Goal: Information Seeking & Learning: Learn about a topic

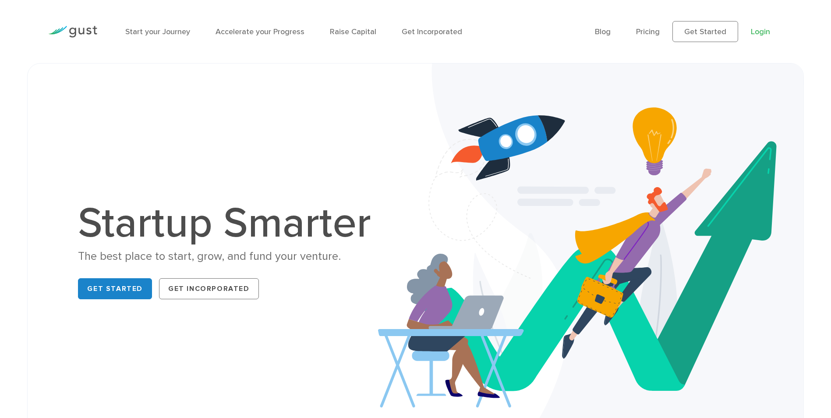
drag, startPoint x: 0, startPoint y: 0, endPoint x: 759, endPoint y: 32, distance: 759.7
click at [759, 32] on link "Login" at bounding box center [760, 31] width 19 height 9
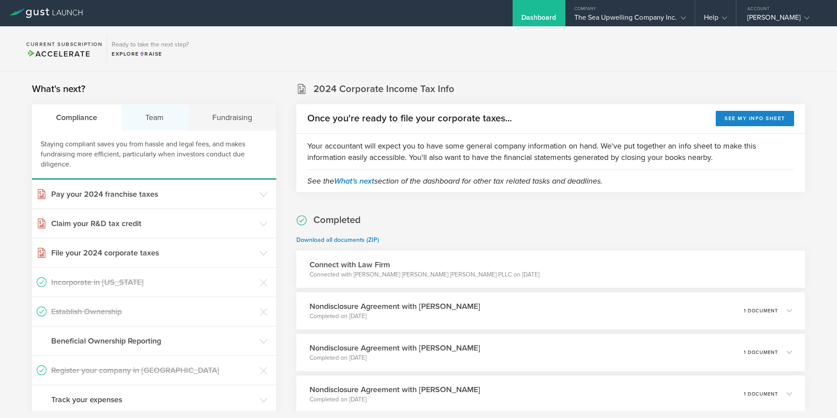
click at [163, 117] on div "Team" at bounding box center [155, 117] width 67 height 26
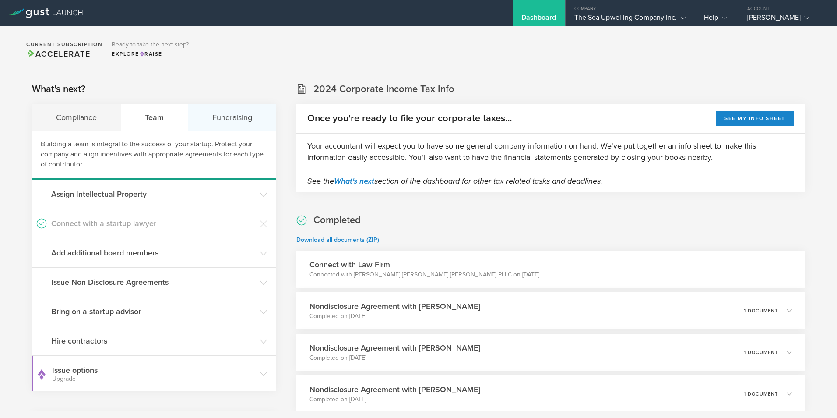
click at [227, 116] on div "Fundraising" at bounding box center [232, 117] width 88 height 26
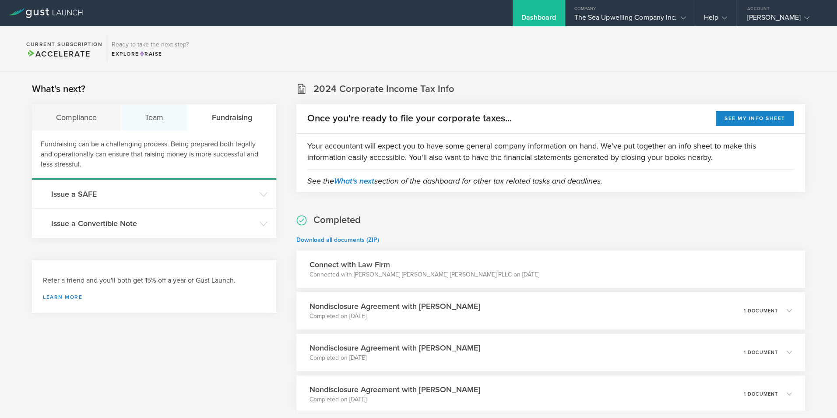
click at [166, 113] on div "Team" at bounding box center [154, 117] width 67 height 26
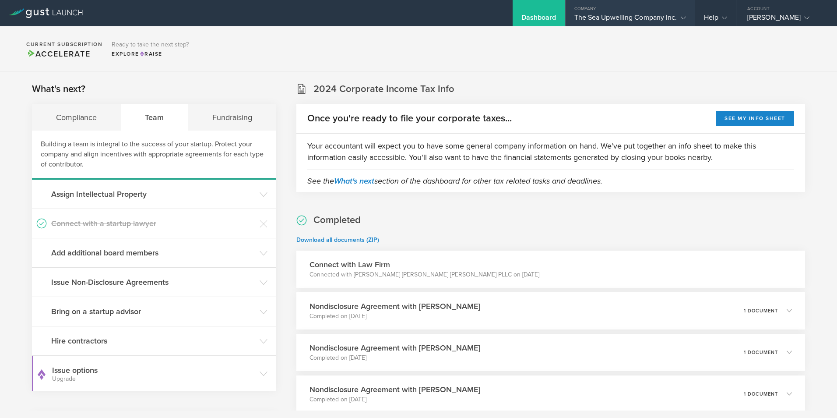
click at [620, 13] on div "Company" at bounding box center [630, 6] width 129 height 13
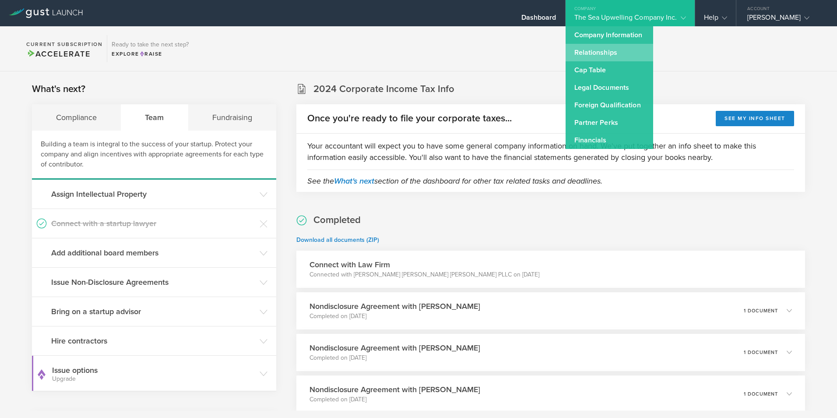
click at [591, 53] on link "Relationships" at bounding box center [610, 53] width 88 height 18
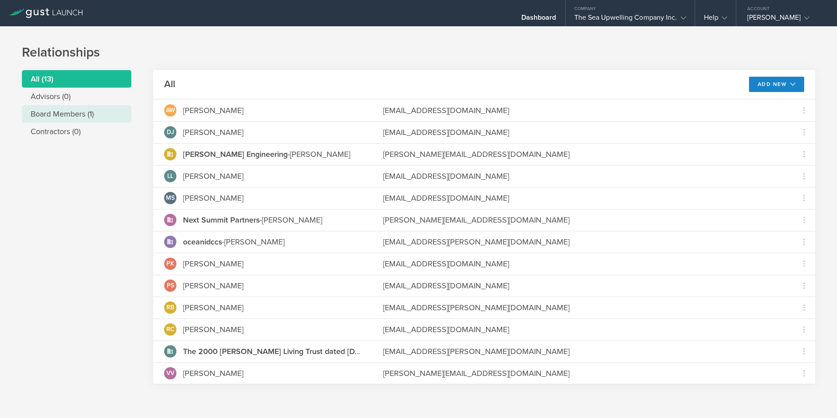
click at [43, 112] on li "Board Members (1)" at bounding box center [76, 114] width 109 height 18
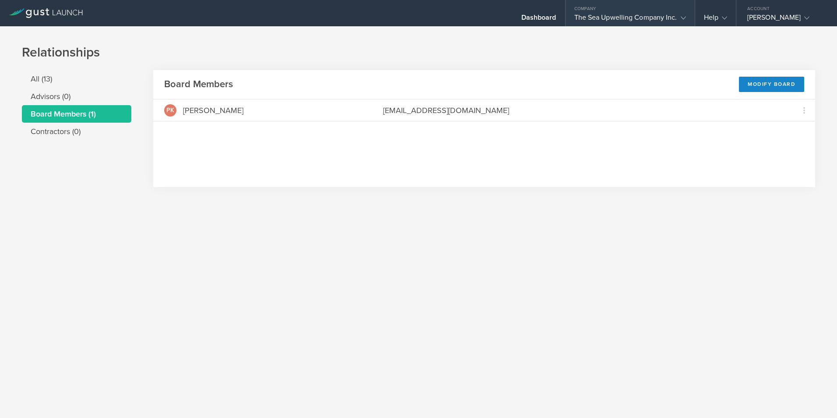
click at [614, 14] on div "The Sea Upwelling Company Inc." at bounding box center [631, 19] width 112 height 13
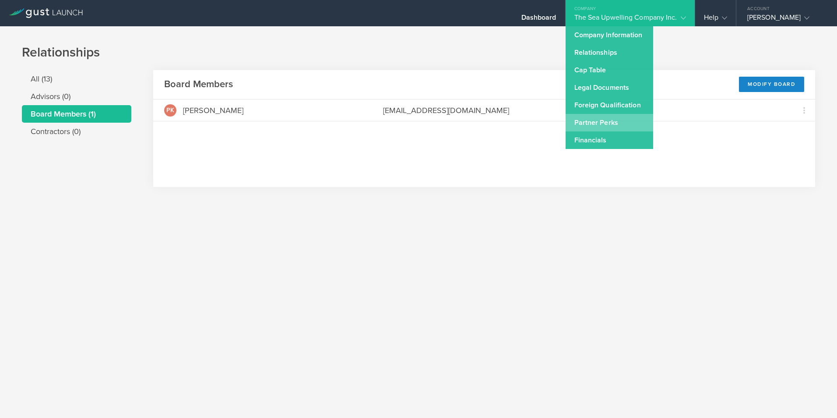
click at [594, 121] on link "Partner Perks" at bounding box center [610, 123] width 88 height 18
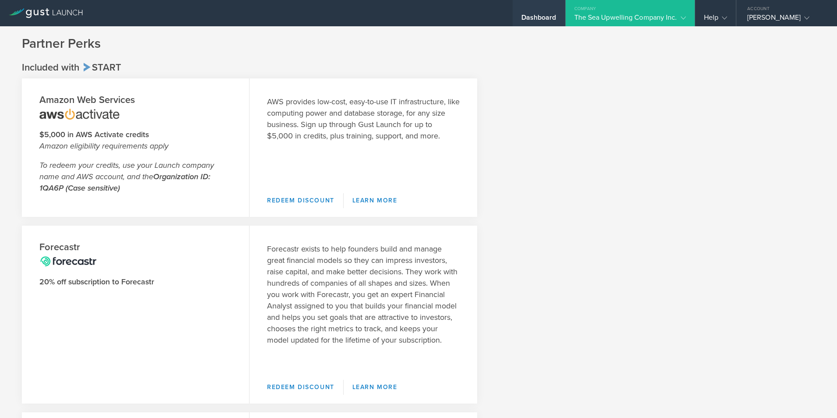
click at [536, 15] on div "Dashboard" at bounding box center [539, 19] width 35 height 13
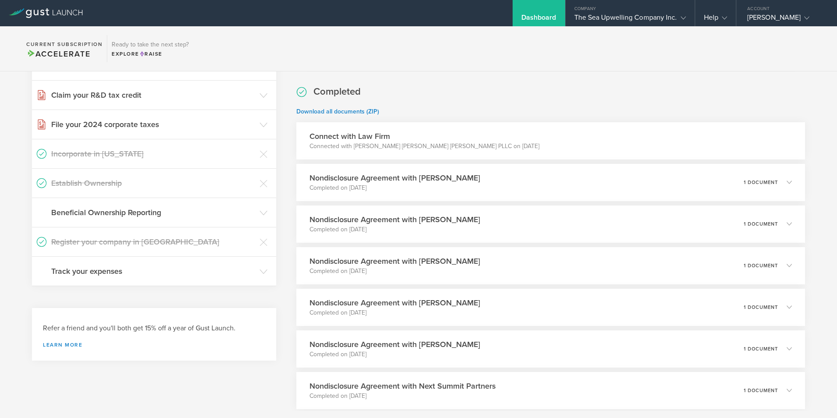
scroll to position [131, 0]
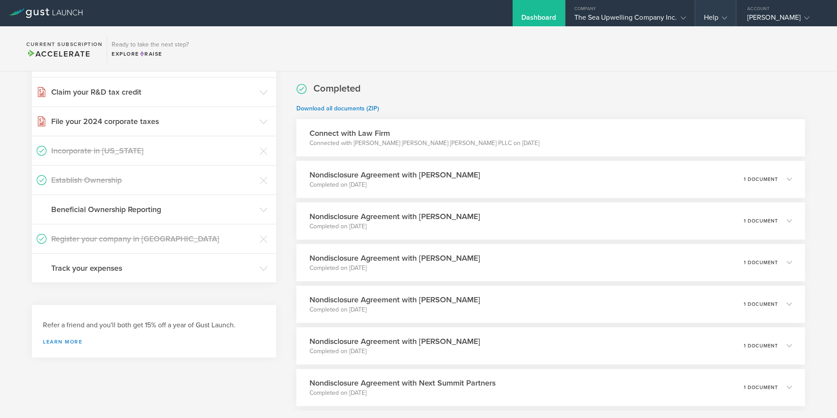
click at [718, 15] on div "Help" at bounding box center [715, 19] width 23 height 13
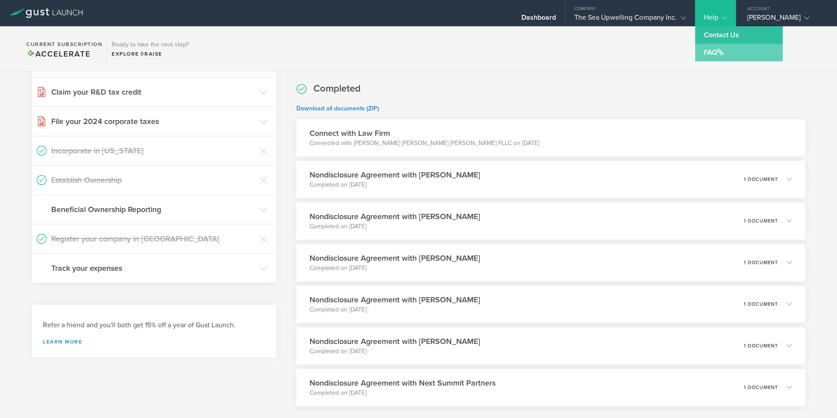
click at [711, 53] on link "FAQ" at bounding box center [739, 53] width 88 height 18
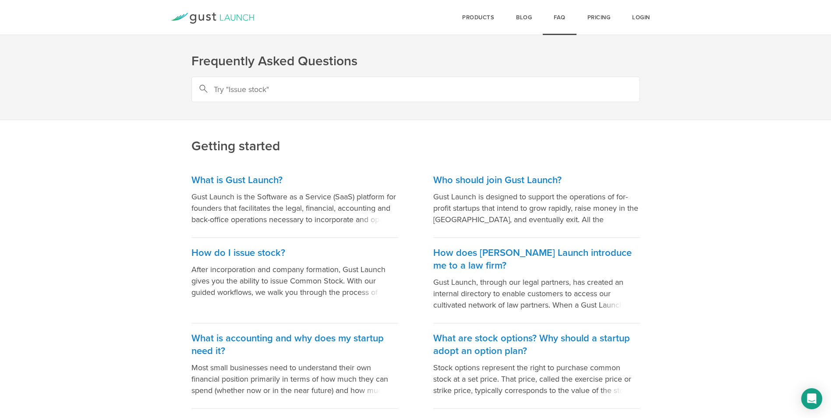
click at [286, 88] on input "text" at bounding box center [415, 89] width 448 height 25
type input "lawyer"
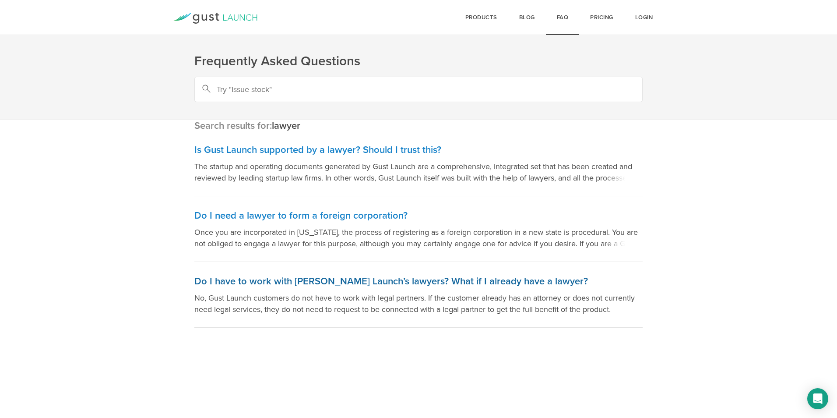
click at [319, 282] on h3 "Do I have to work with Gust Launch’s lawyers? What if I already have a lawyer?" at bounding box center [418, 281] width 448 height 13
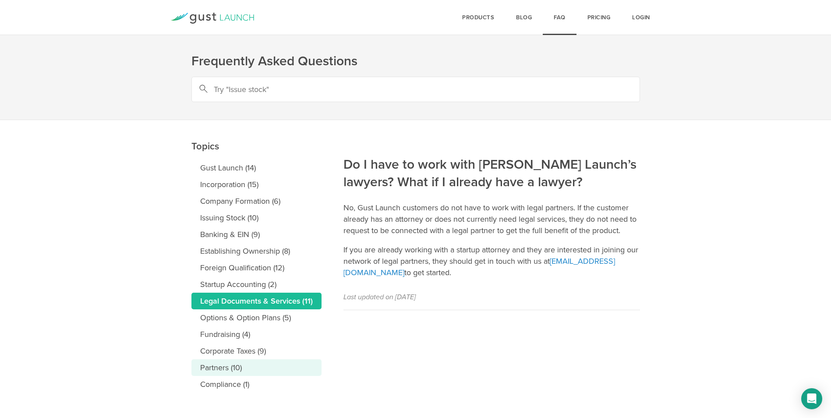
click at [215, 365] on link "Partners (10)" at bounding box center [256, 367] width 130 height 17
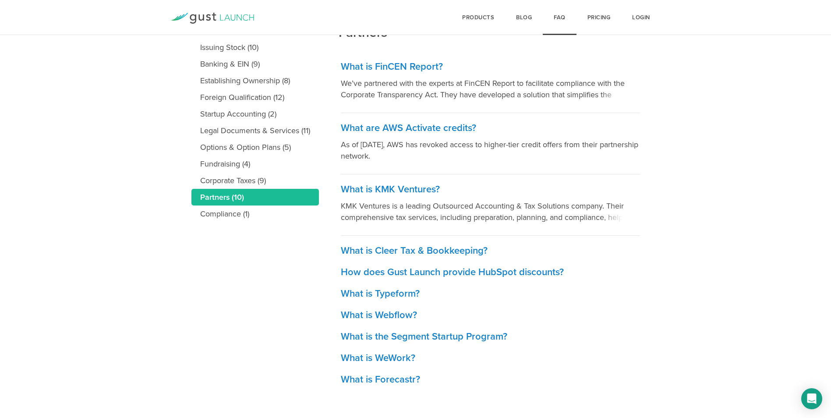
scroll to position [173, 0]
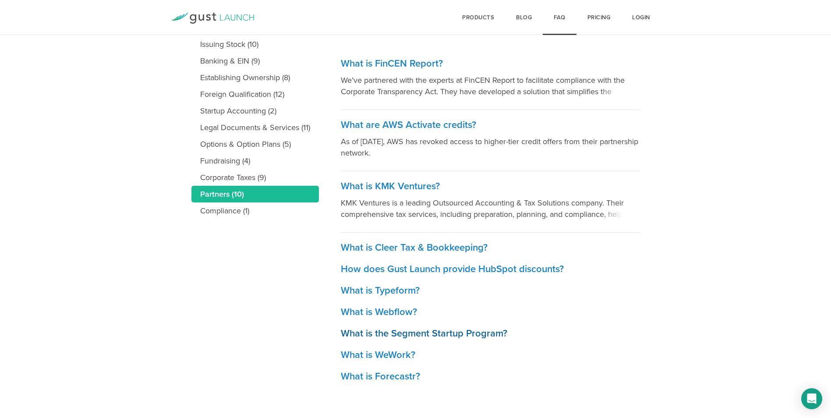
click at [456, 333] on h3 "What is the Segment Startup Program?" at bounding box center [490, 333] width 299 height 13
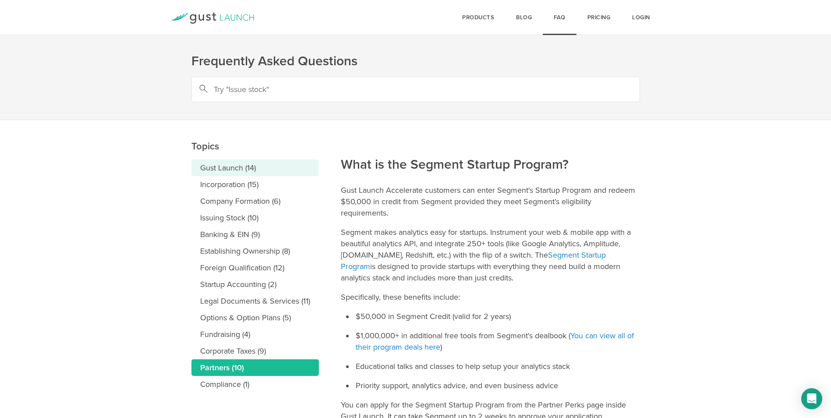
click at [229, 168] on link "Gust Launch (14)" at bounding box center [254, 167] width 127 height 17
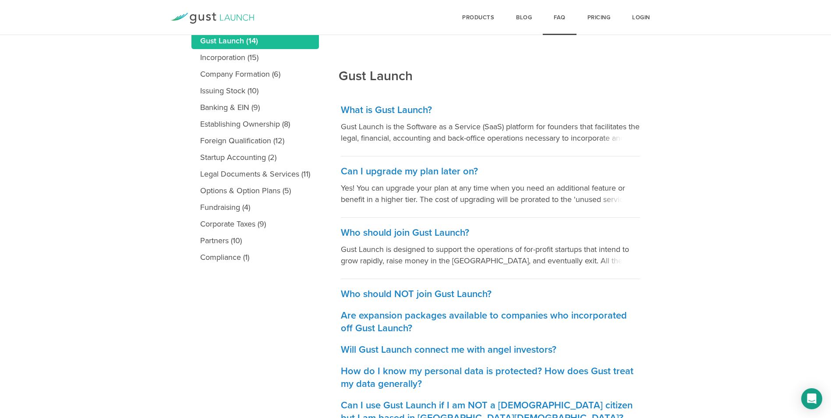
scroll to position [131, 0]
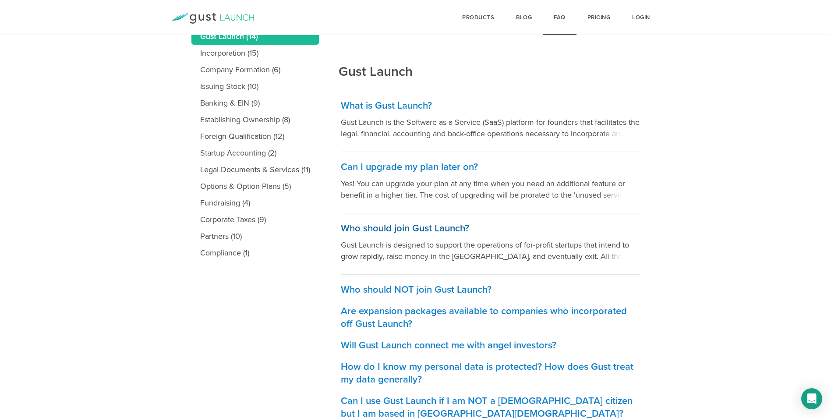
click at [395, 228] on h3 "Who should join Gust Launch?" at bounding box center [490, 228] width 299 height 13
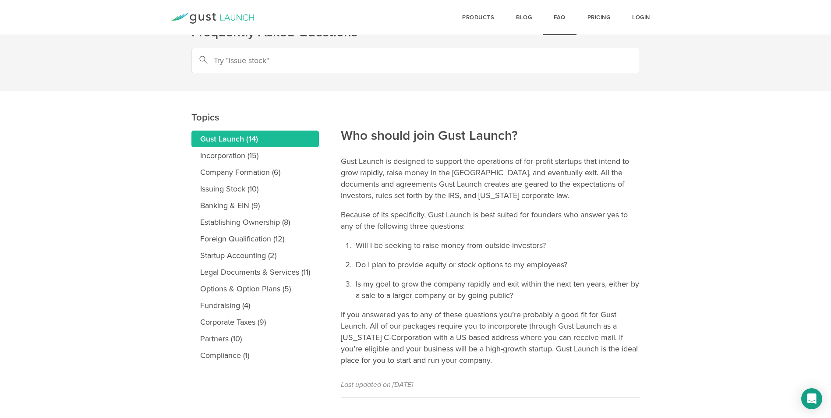
scroll to position [44, 0]
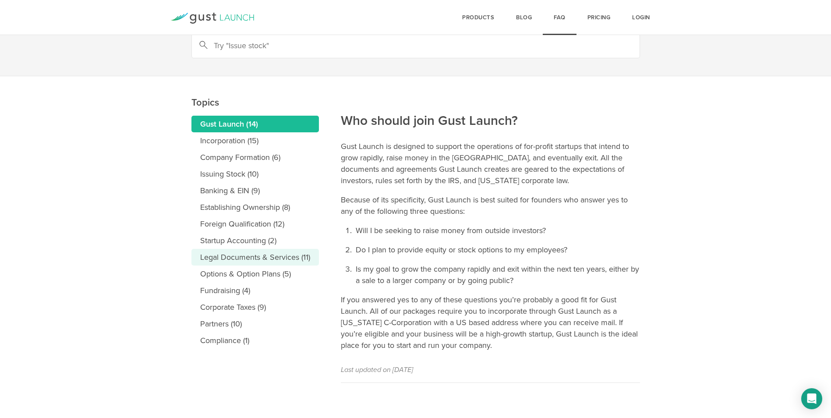
click at [254, 258] on link "Legal Documents & Services (11)" at bounding box center [254, 257] width 127 height 17
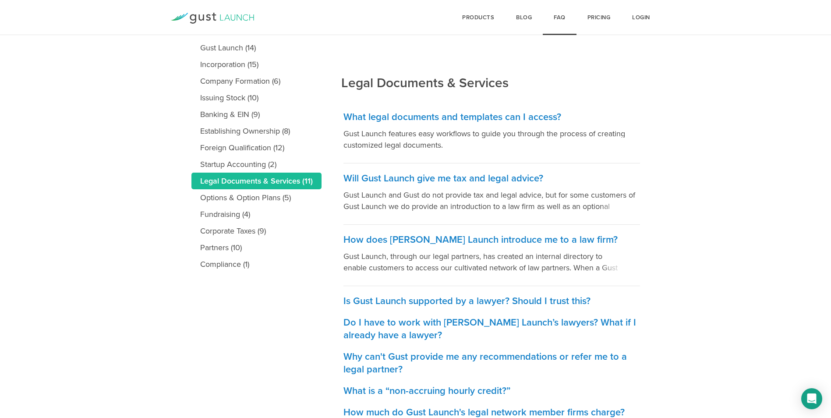
scroll to position [131, 0]
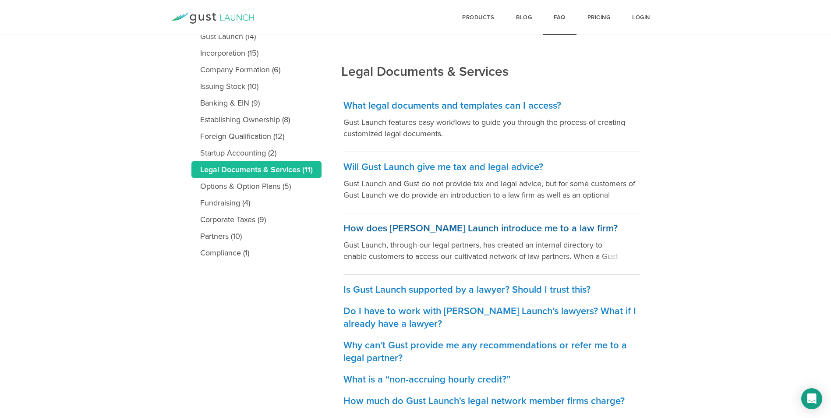
click at [486, 227] on h3 "How does [PERSON_NAME] Launch introduce me to a law firm?" at bounding box center [491, 228] width 297 height 13
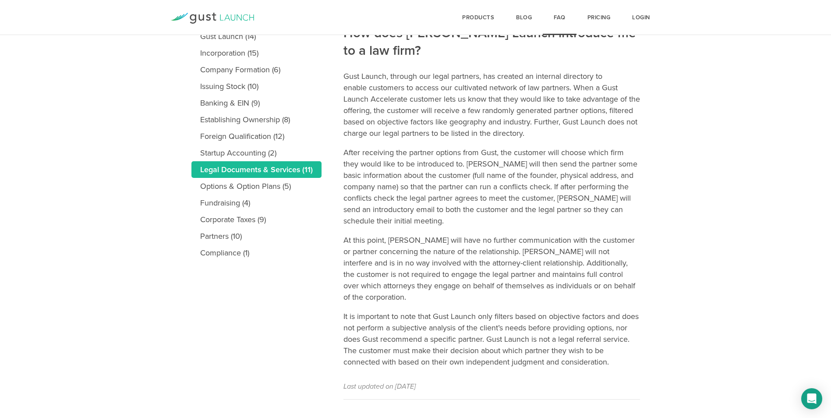
scroll to position [137, 0]
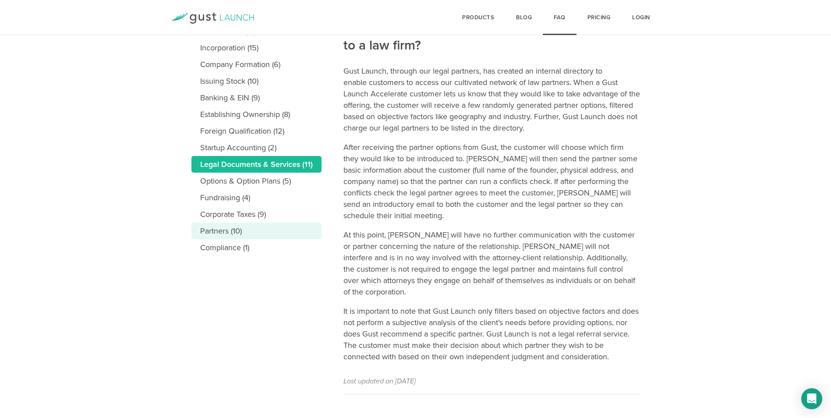
click at [221, 228] on link "Partners (10)" at bounding box center [256, 230] width 130 height 17
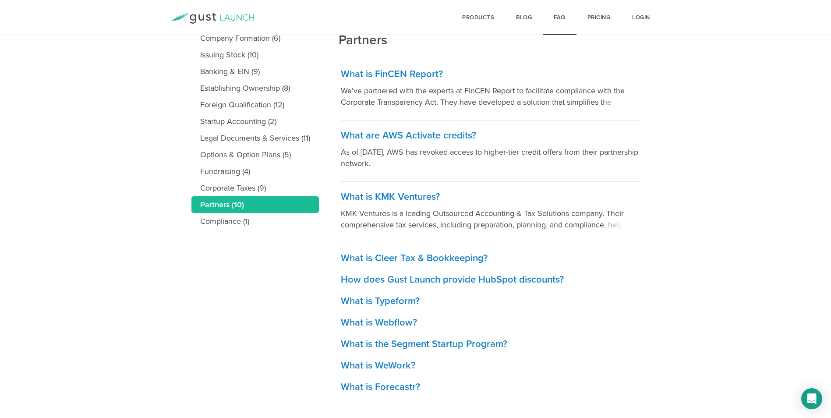
scroll to position [173, 0]
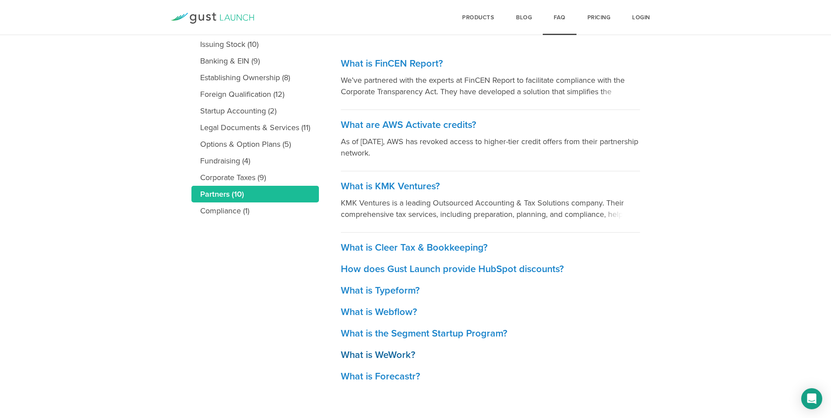
click at [390, 353] on h3 "What is WeWork?" at bounding box center [490, 355] width 299 height 13
click at [408, 245] on h3 "What is Cleer Tax & Bookkeeping?" at bounding box center [490, 247] width 299 height 13
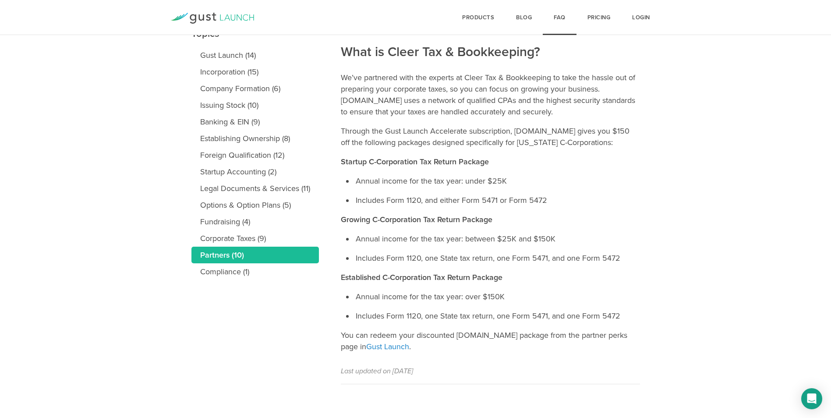
scroll to position [114, 0]
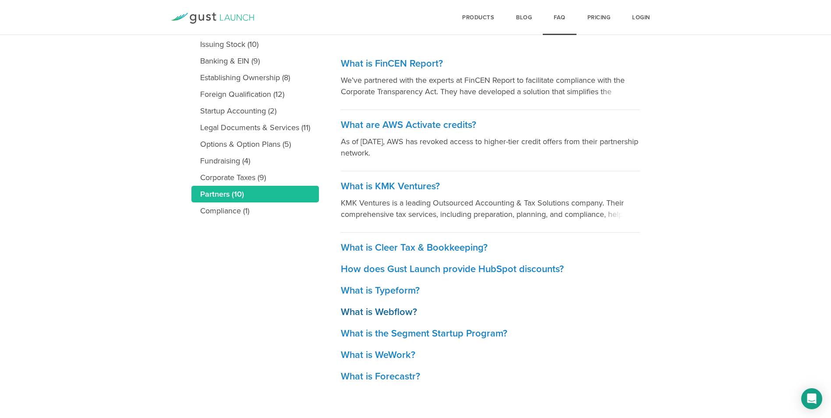
click at [388, 310] on h3 "What is Webflow?" at bounding box center [490, 312] width 299 height 13
click at [438, 333] on h3 "What is the Segment Startup Program?" at bounding box center [490, 333] width 299 height 13
